Goal: Contribute content

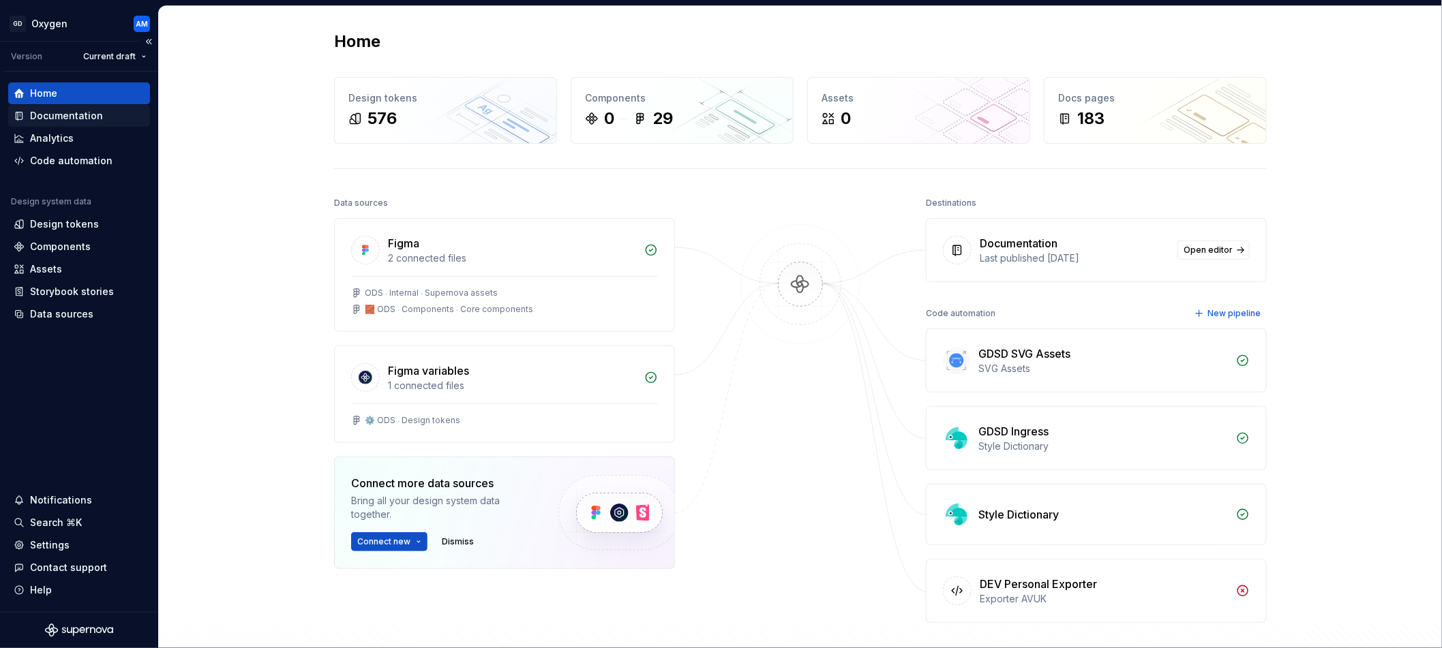
click at [94, 112] on div "Documentation" at bounding box center [66, 116] width 73 height 14
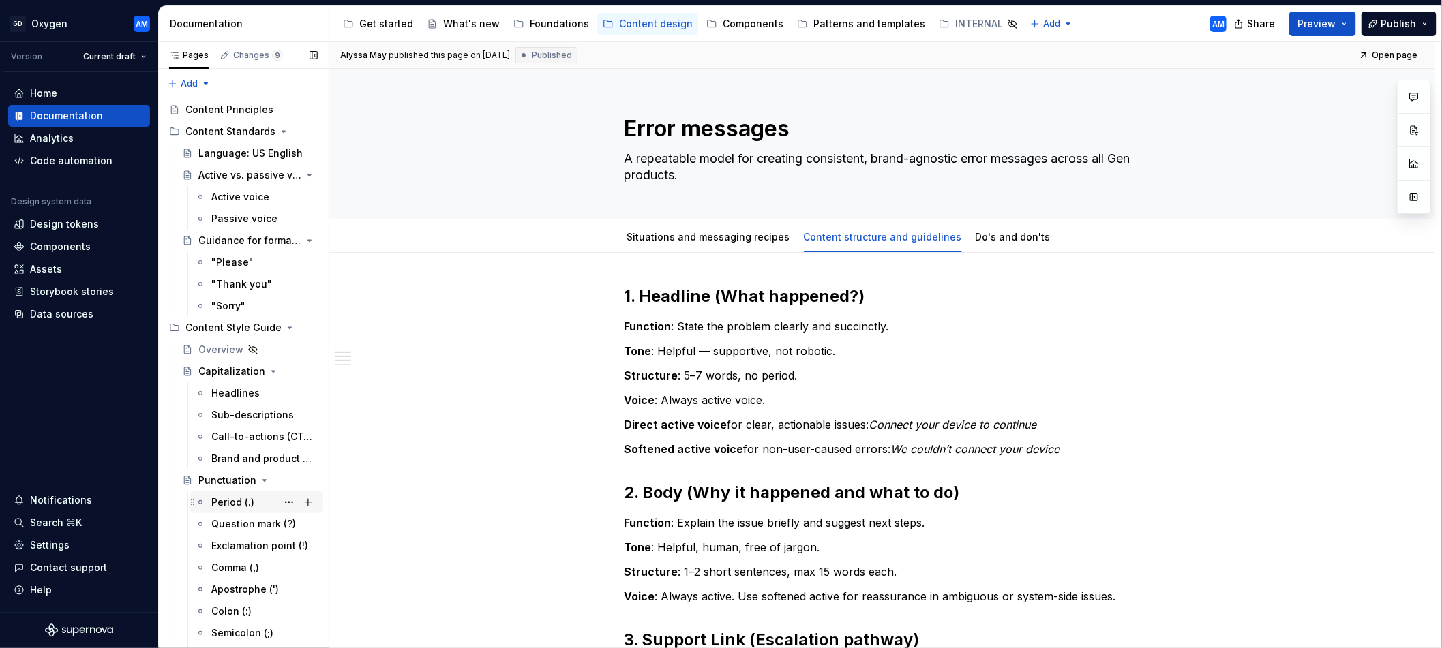
scroll to position [930, 0]
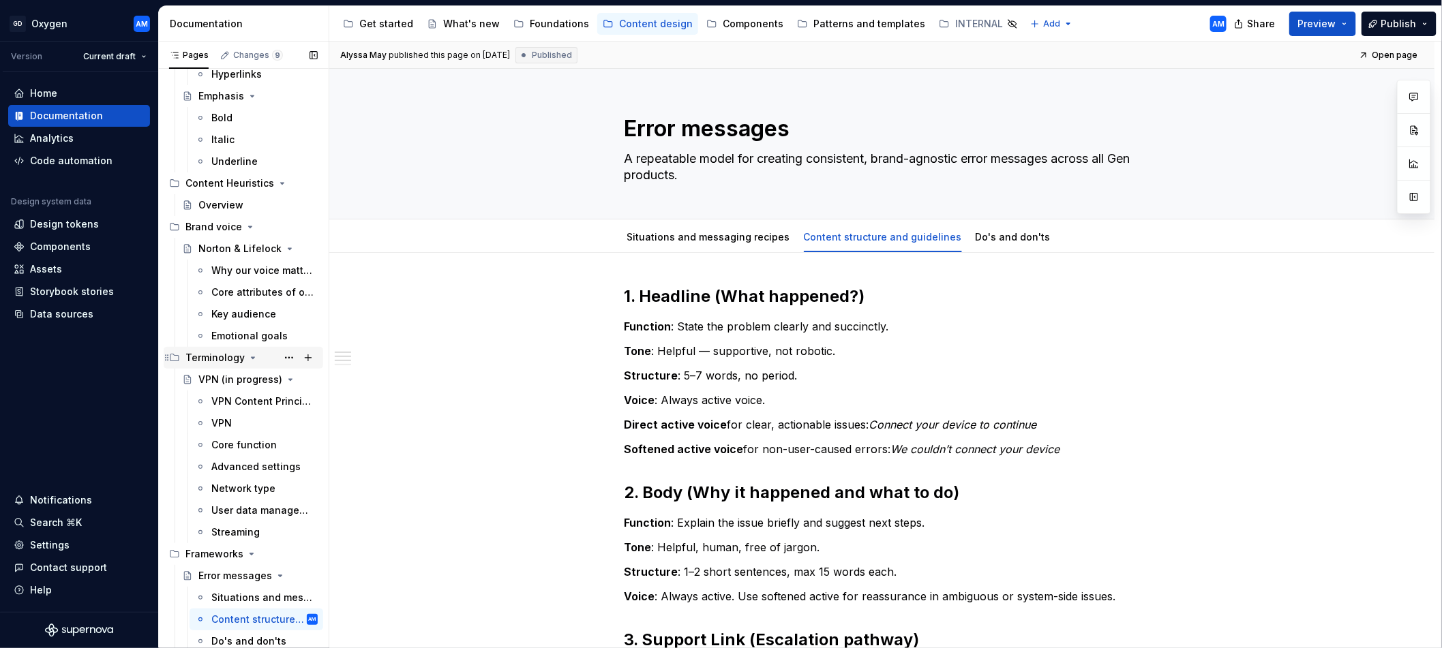
click at [251, 358] on icon "Page tree" at bounding box center [252, 357] width 3 height 1
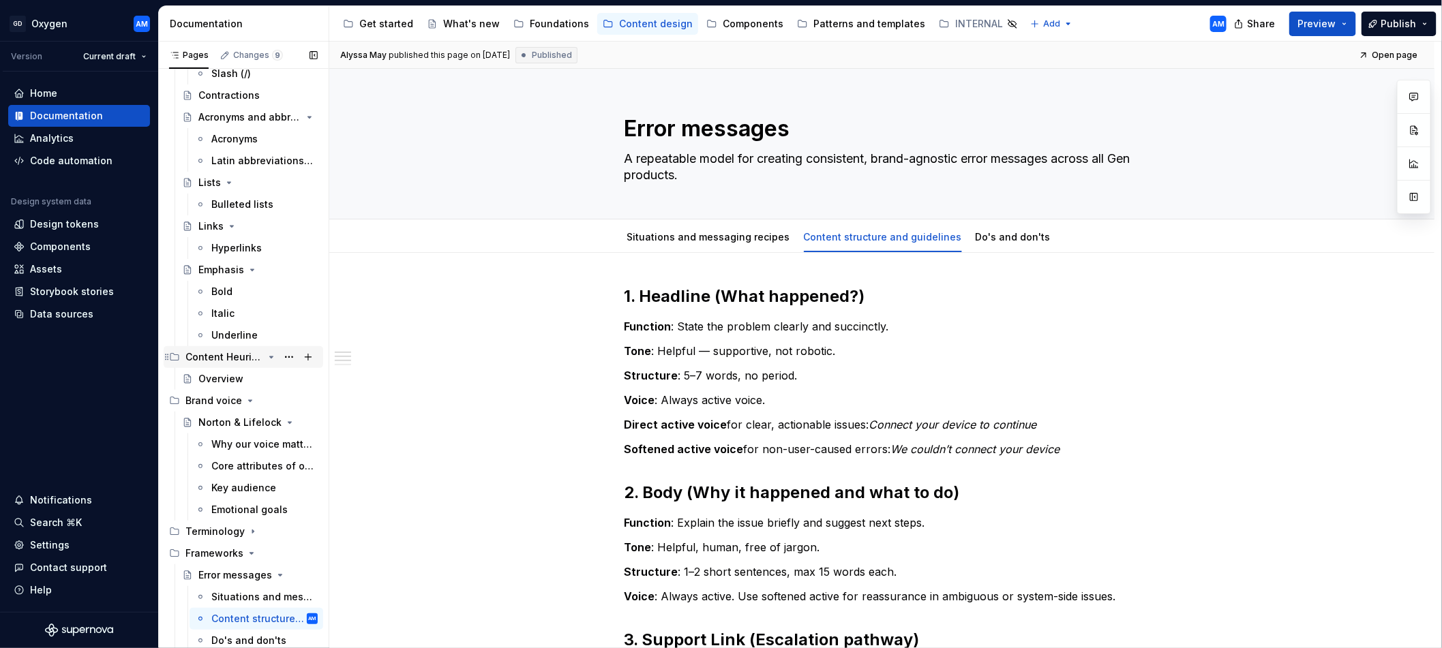
scroll to position [755, 0]
click at [252, 532] on icon "Page tree" at bounding box center [252, 532] width 1 height 3
click at [288, 530] on button "Page tree" at bounding box center [288, 532] width 19 height 19
type textarea "*"
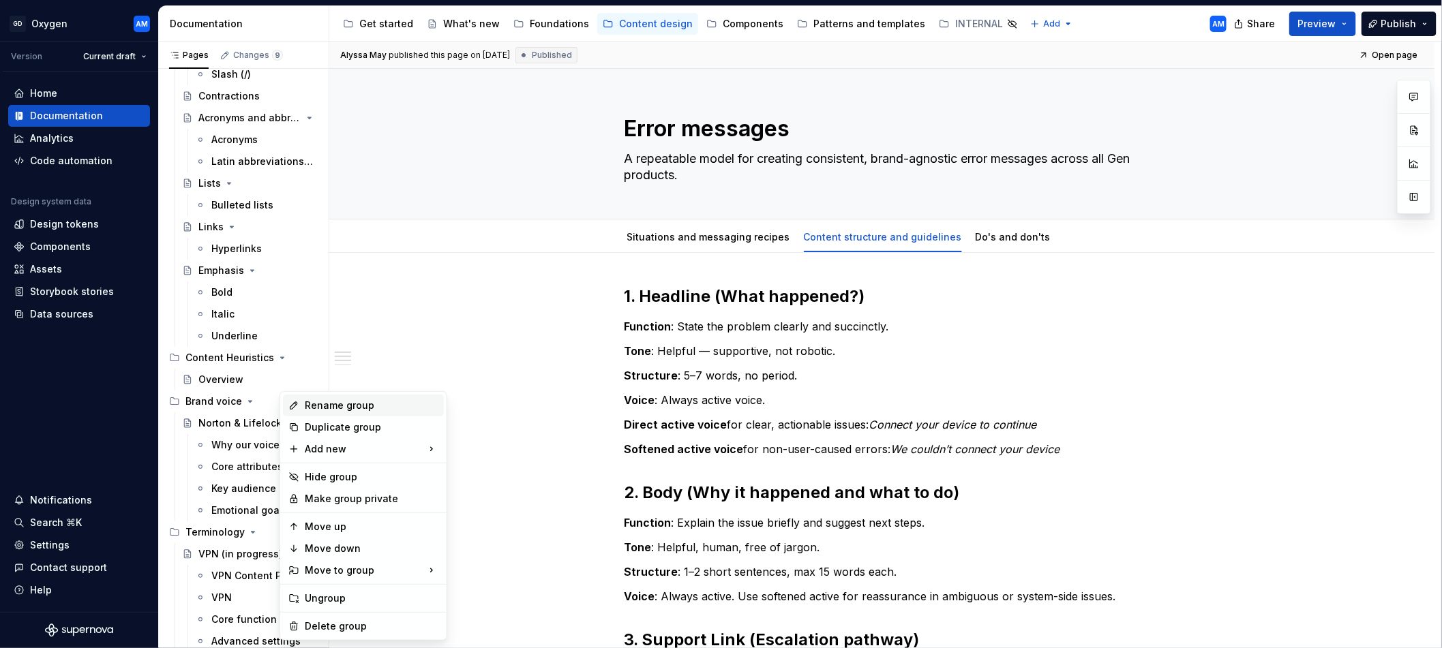
click at [341, 406] on div "Rename group" at bounding box center [372, 406] width 134 height 14
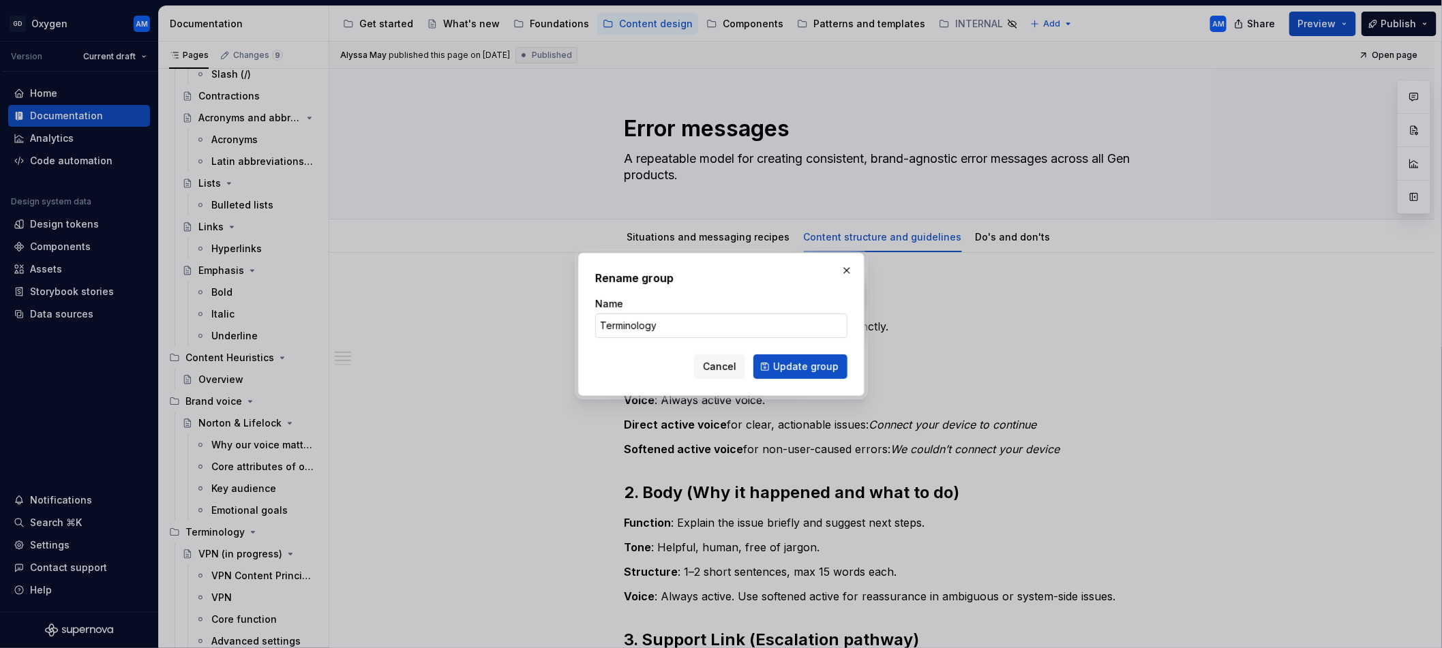
click at [674, 328] on input "Terminology" at bounding box center [721, 326] width 252 height 25
type input "Terminology (in progress)"
click at [798, 367] on span "Update group" at bounding box center [805, 367] width 65 height 14
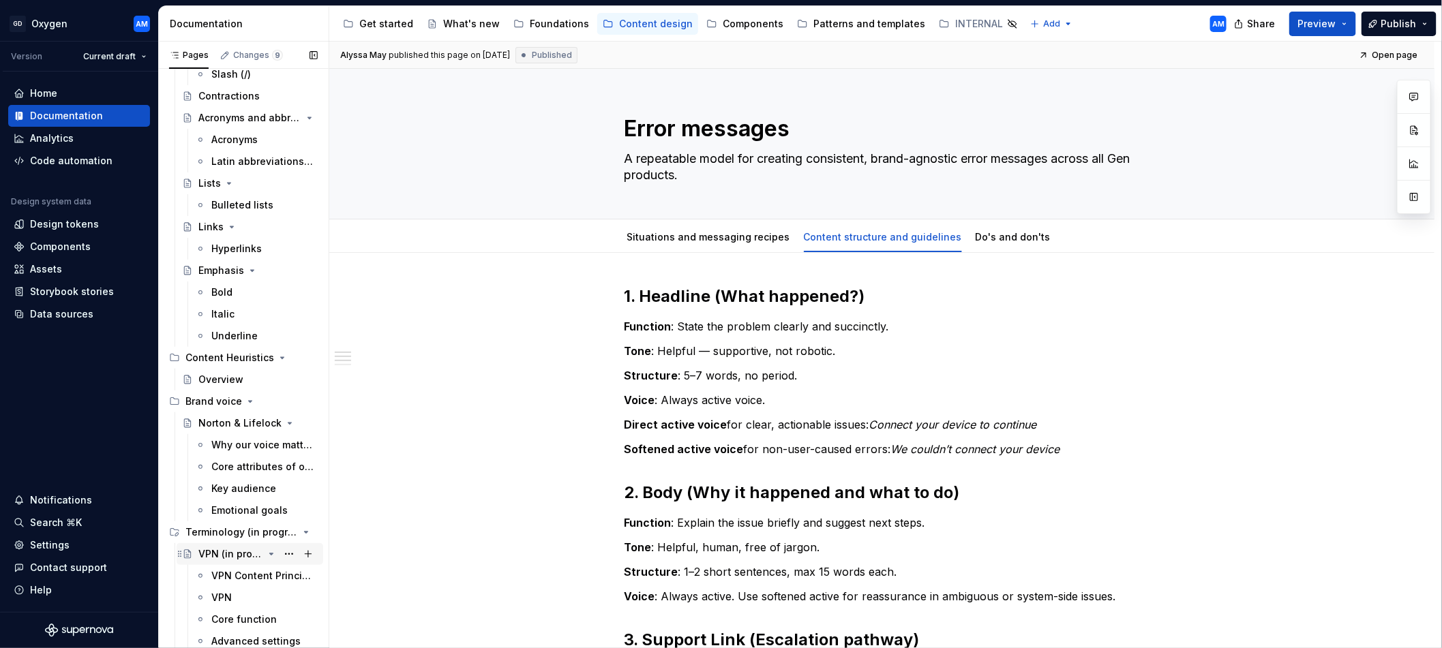
click at [226, 552] on div "VPN (in progress)" at bounding box center [230, 554] width 65 height 14
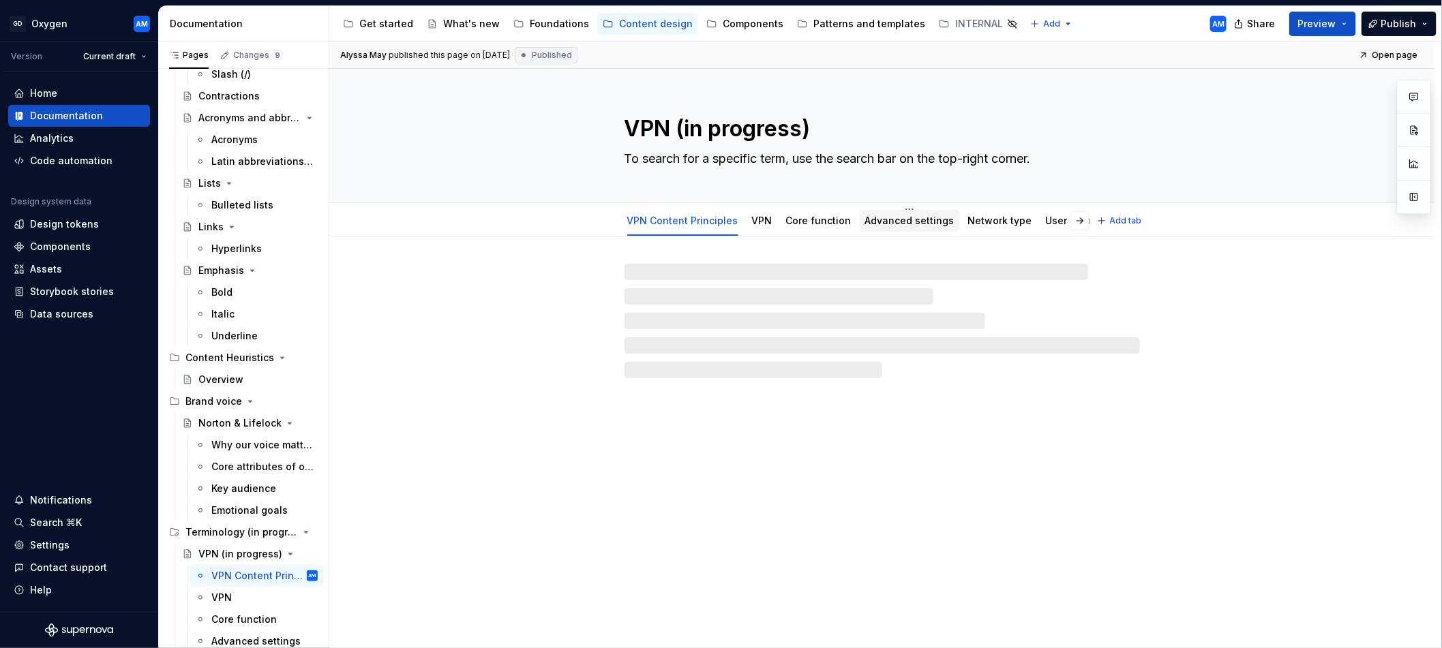
click at [908, 223] on link "Advanced settings" at bounding box center [909, 221] width 89 height 12
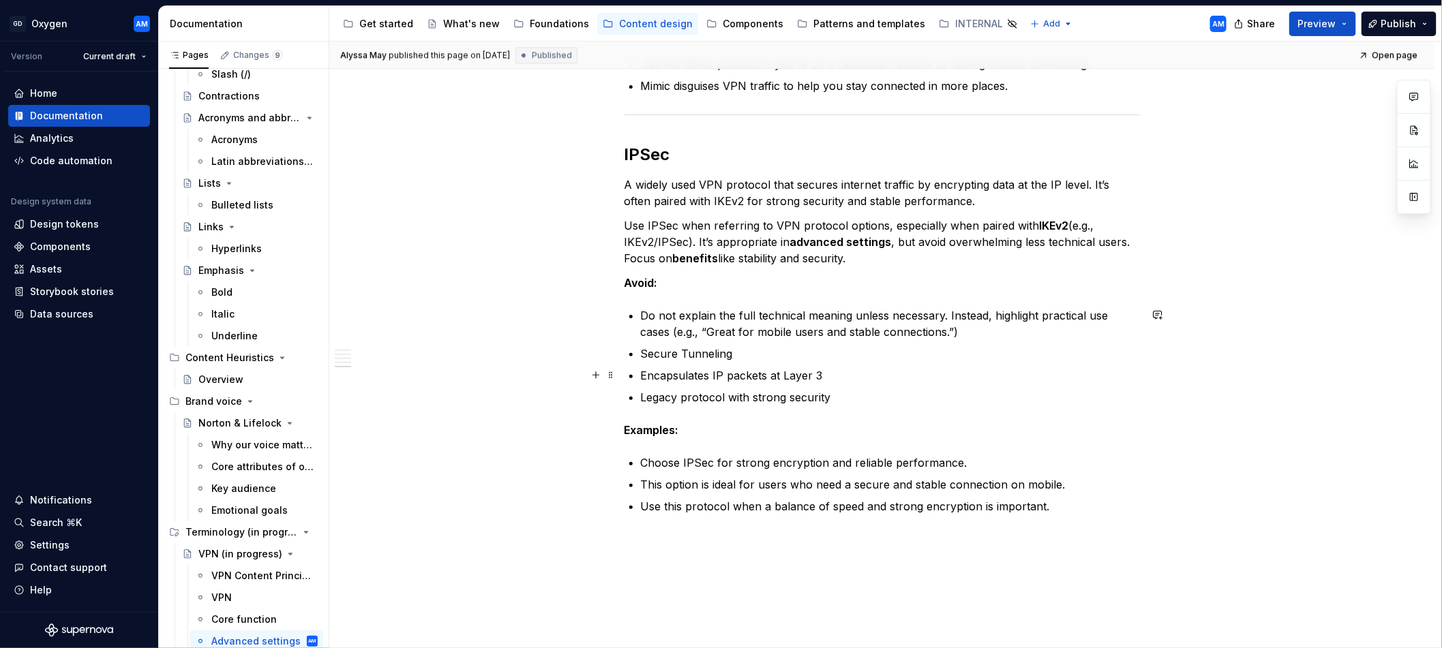
scroll to position [1625, 0]
click at [645, 457] on p "Choose IPSec for strong encryption and reliable performance." at bounding box center [890, 460] width 499 height 16
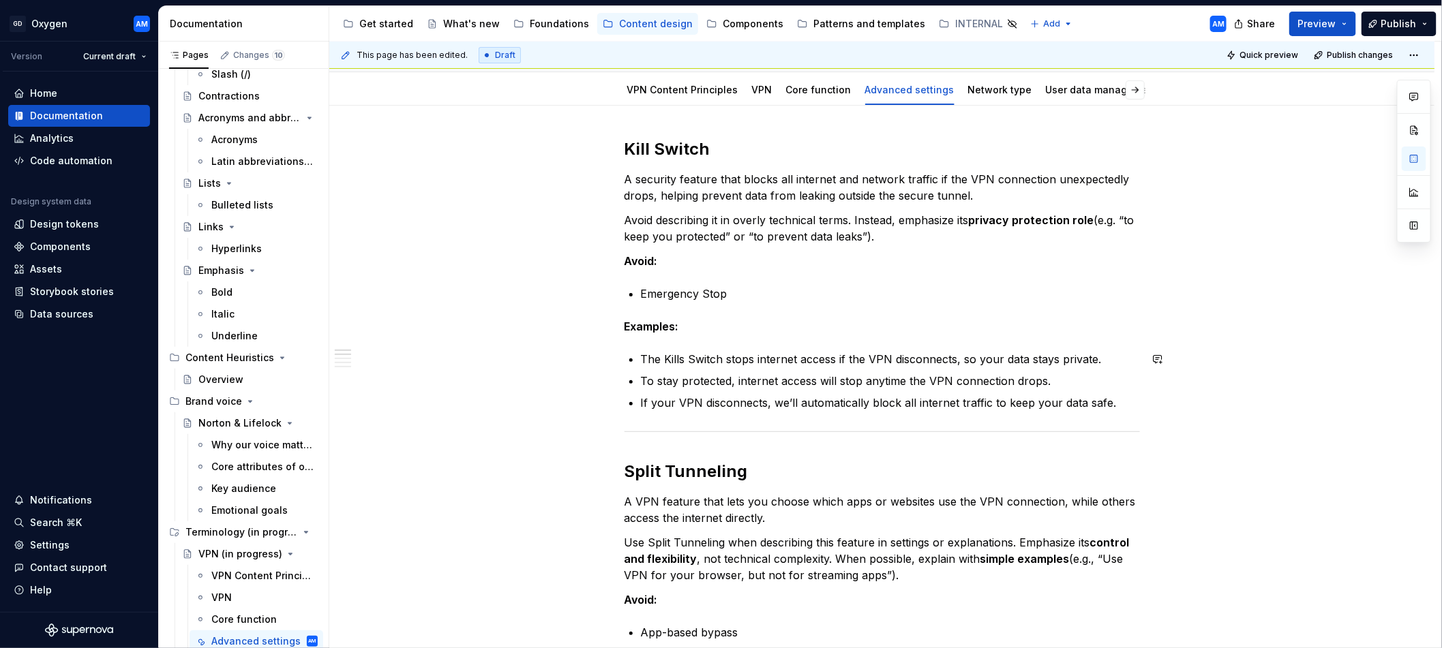
scroll to position [0, 0]
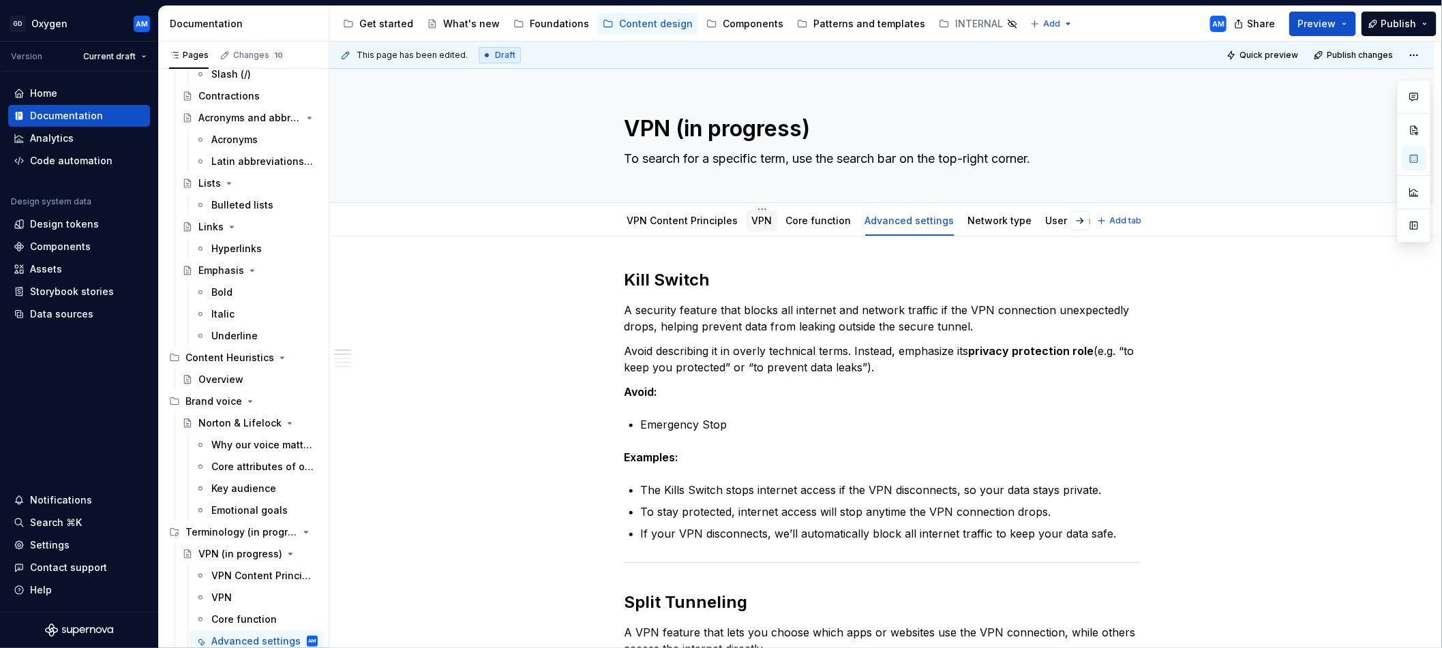
click at [766, 226] on link "VPN" at bounding box center [762, 221] width 20 height 12
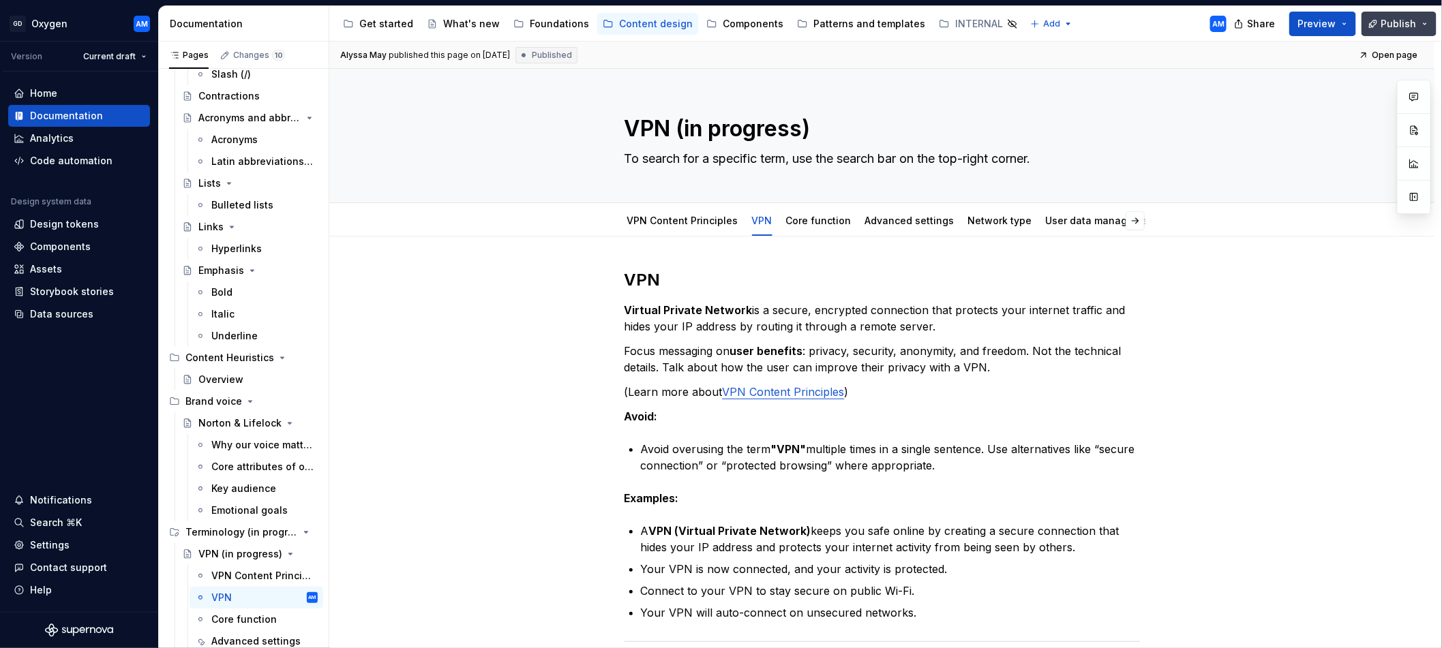
click at [1385, 26] on span "Publish" at bounding box center [1398, 24] width 35 height 14
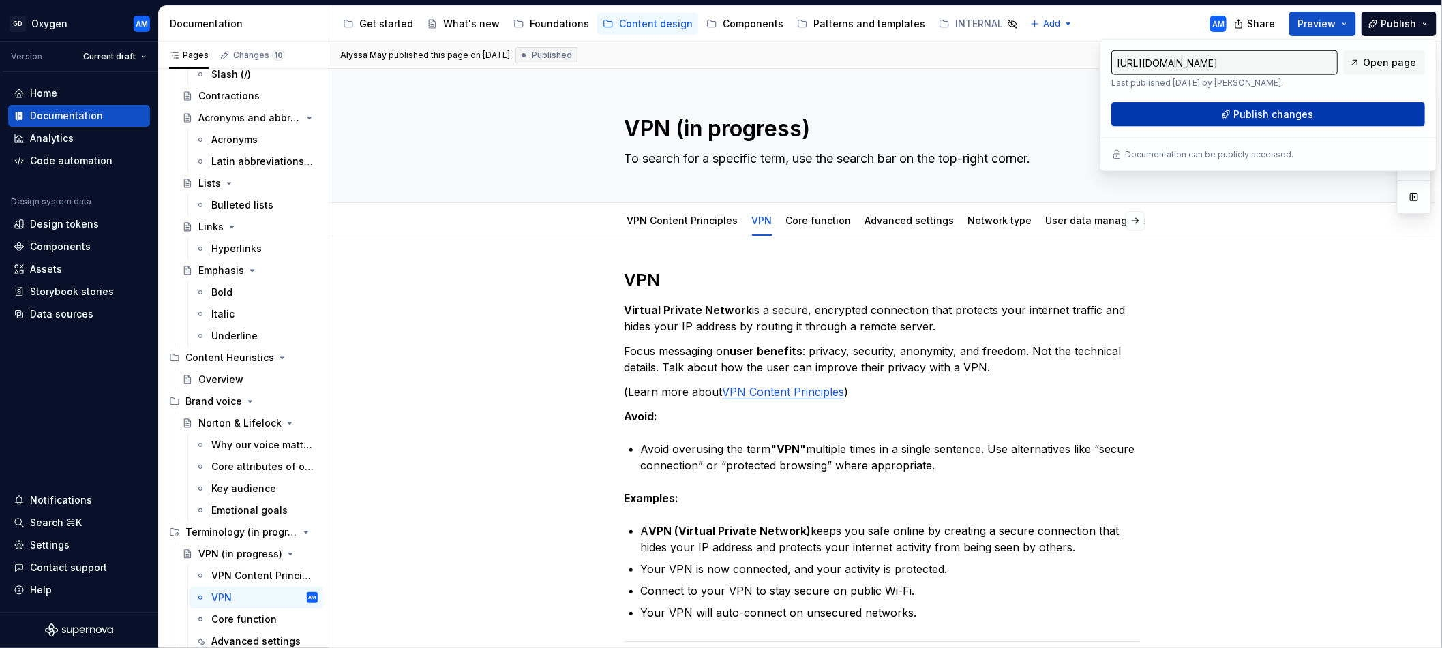
click at [1268, 119] on span "Publish changes" at bounding box center [1274, 115] width 80 height 14
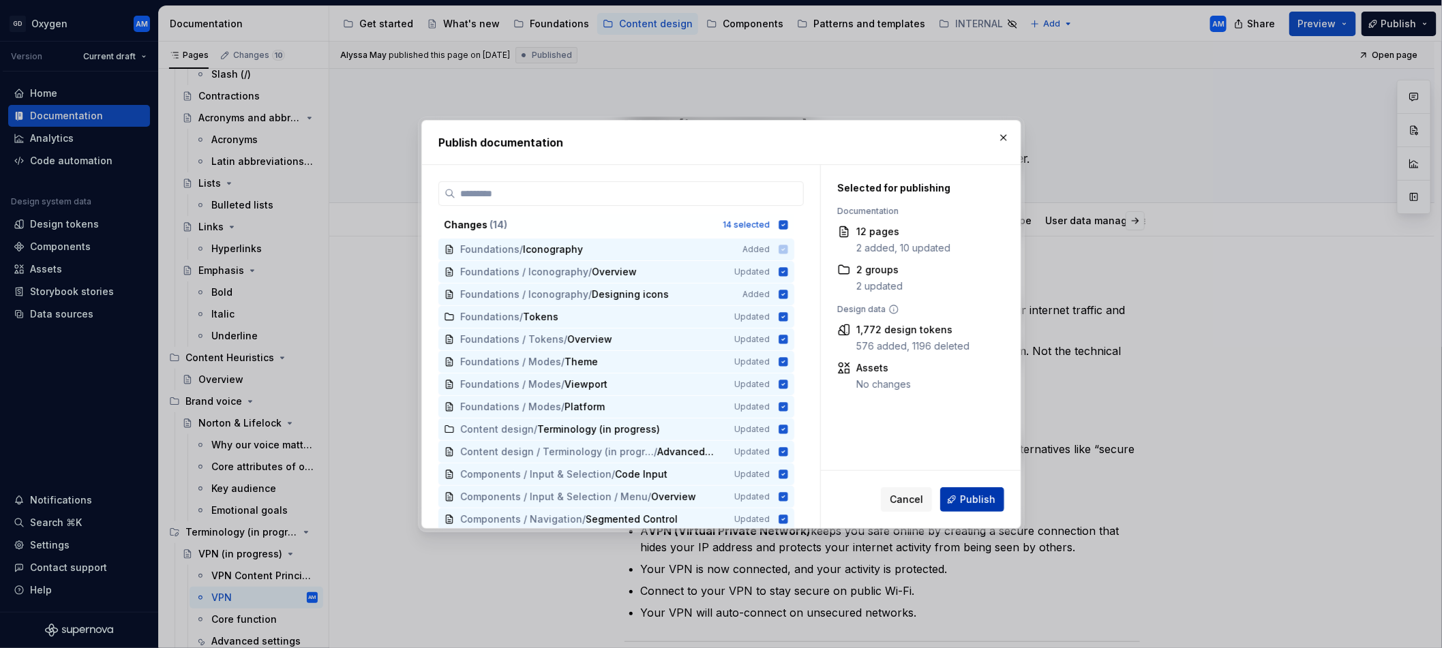
click at [964, 494] on span "Publish" at bounding box center [977, 500] width 35 height 14
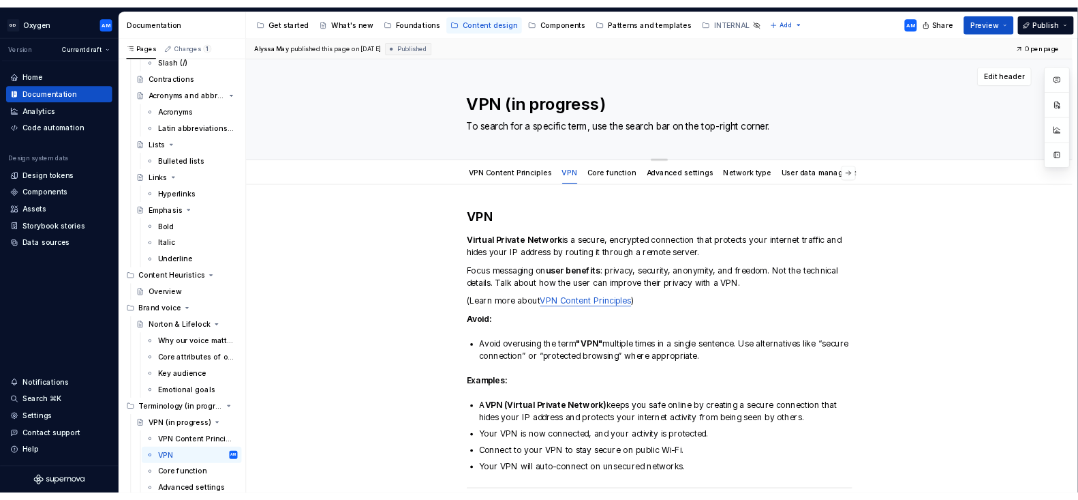
scroll to position [755, 0]
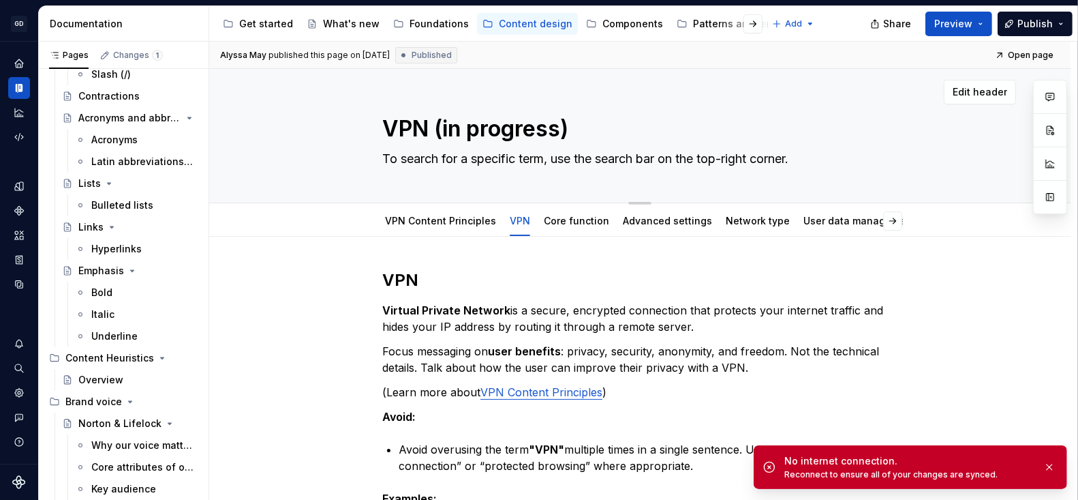
type textarea "*"
